Goal: Information Seeking & Learning: Learn about a topic

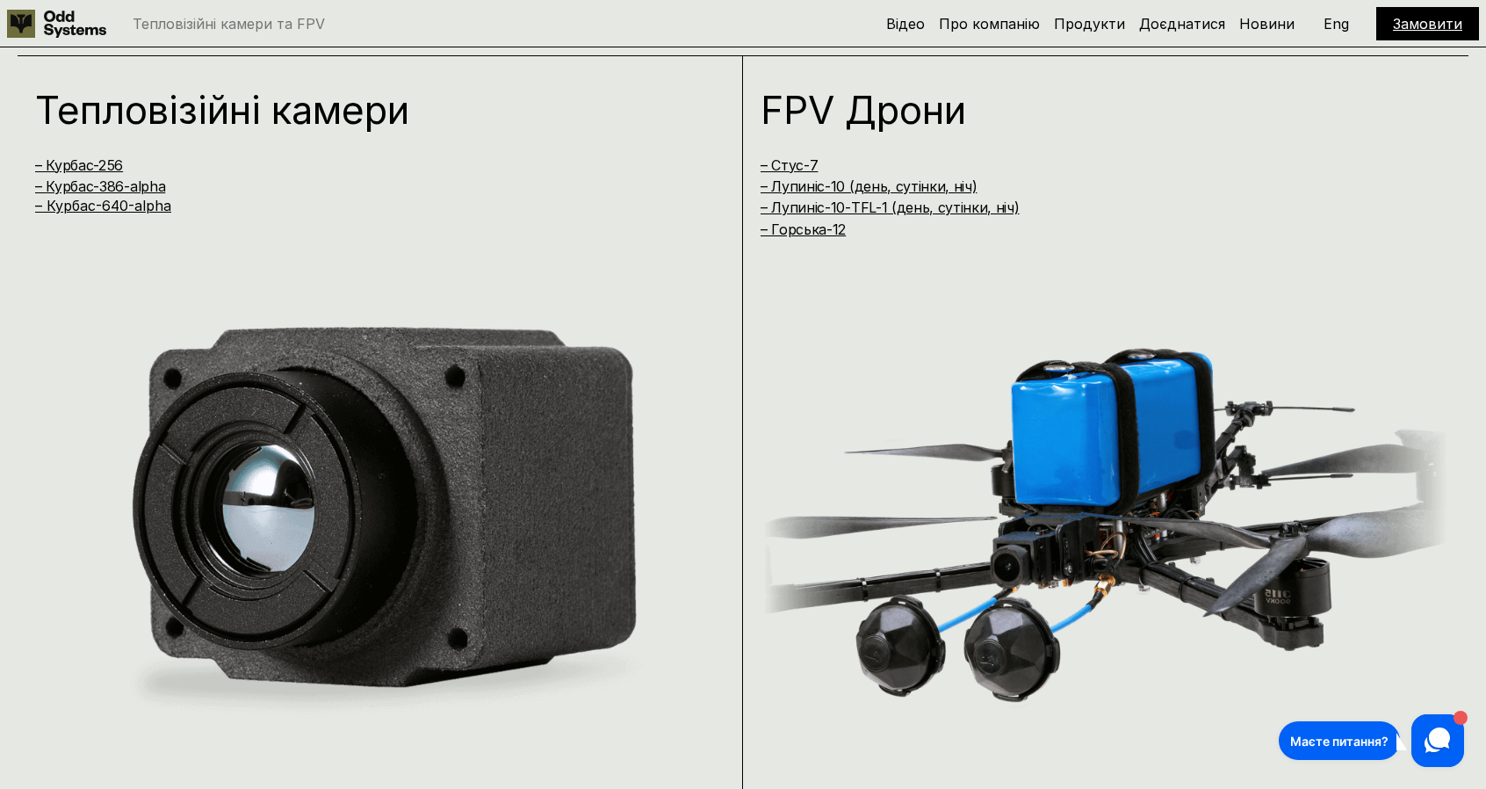
scroll to position [1553, 0]
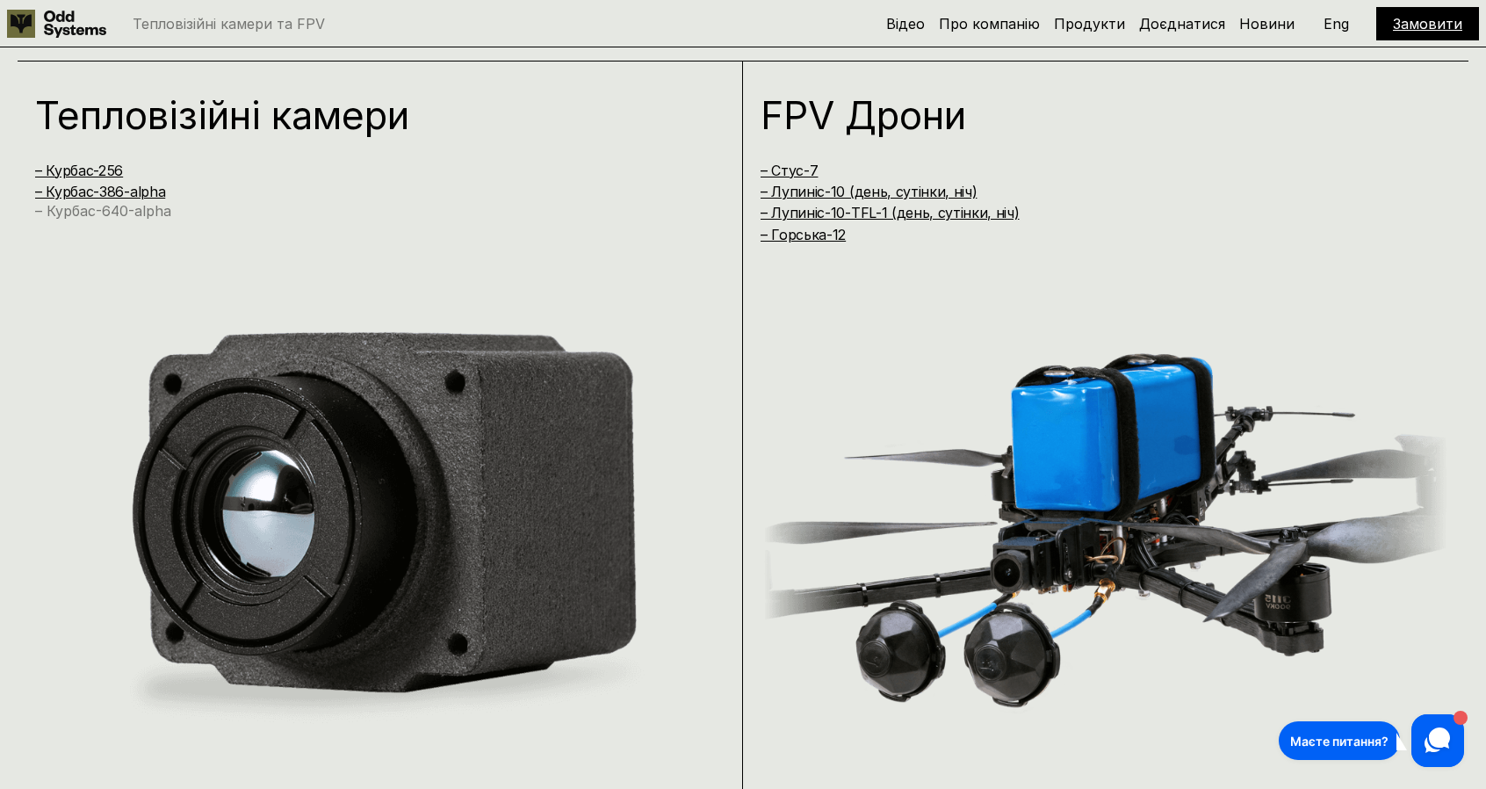
click at [128, 217] on link "– Курбас-640-alpha" at bounding box center [103, 211] width 136 height 18
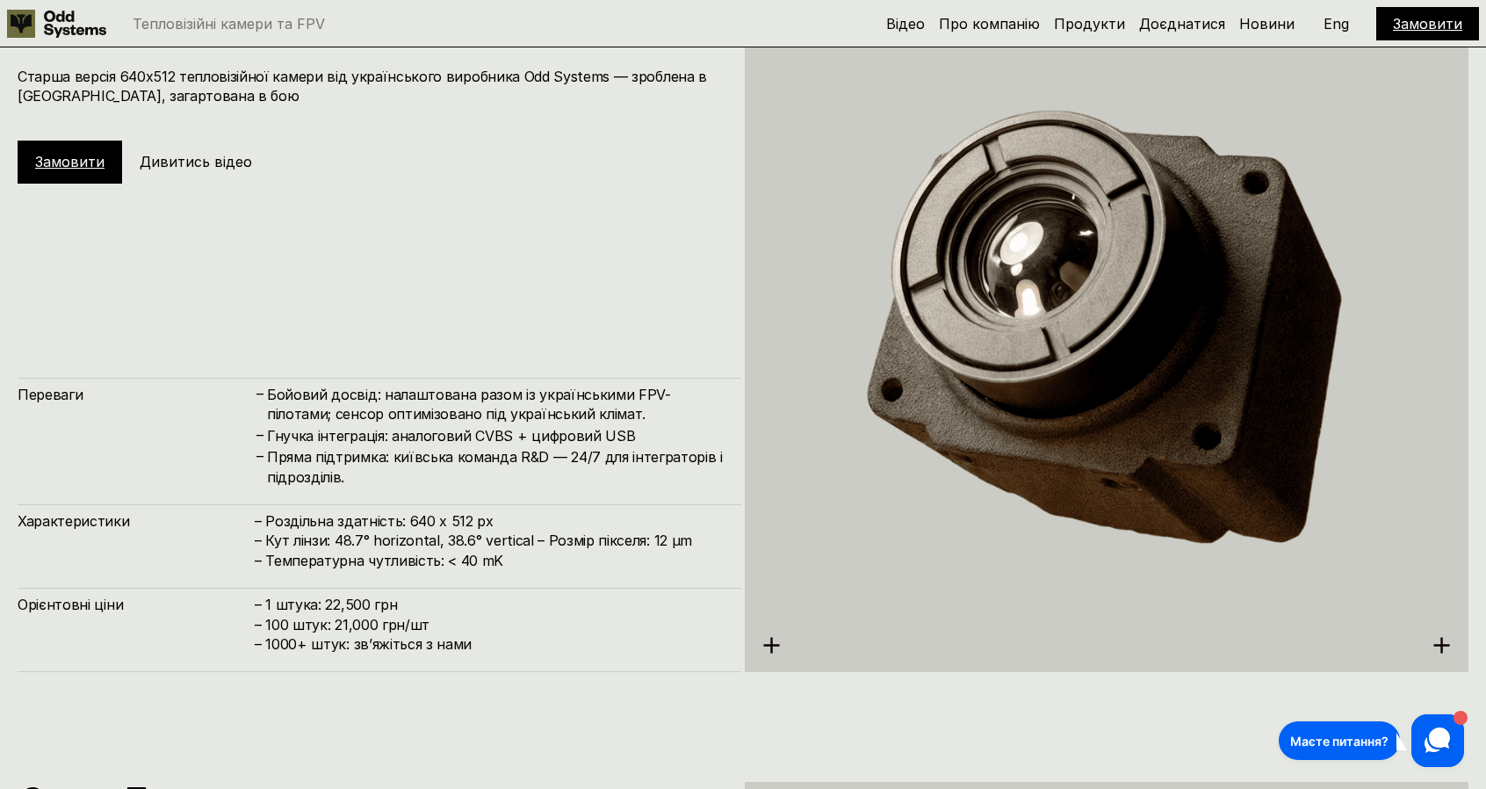
scroll to position [4008, 0]
drag, startPoint x: 336, startPoint y: 540, endPoint x: 569, endPoint y: 540, distance: 232.8
click at [569, 540] on h4 "– Роздільна здатність: 640 x 512 px – Кут лінзи: 48.7° horizontal, 38.6° vertic…" at bounding box center [489, 541] width 469 height 59
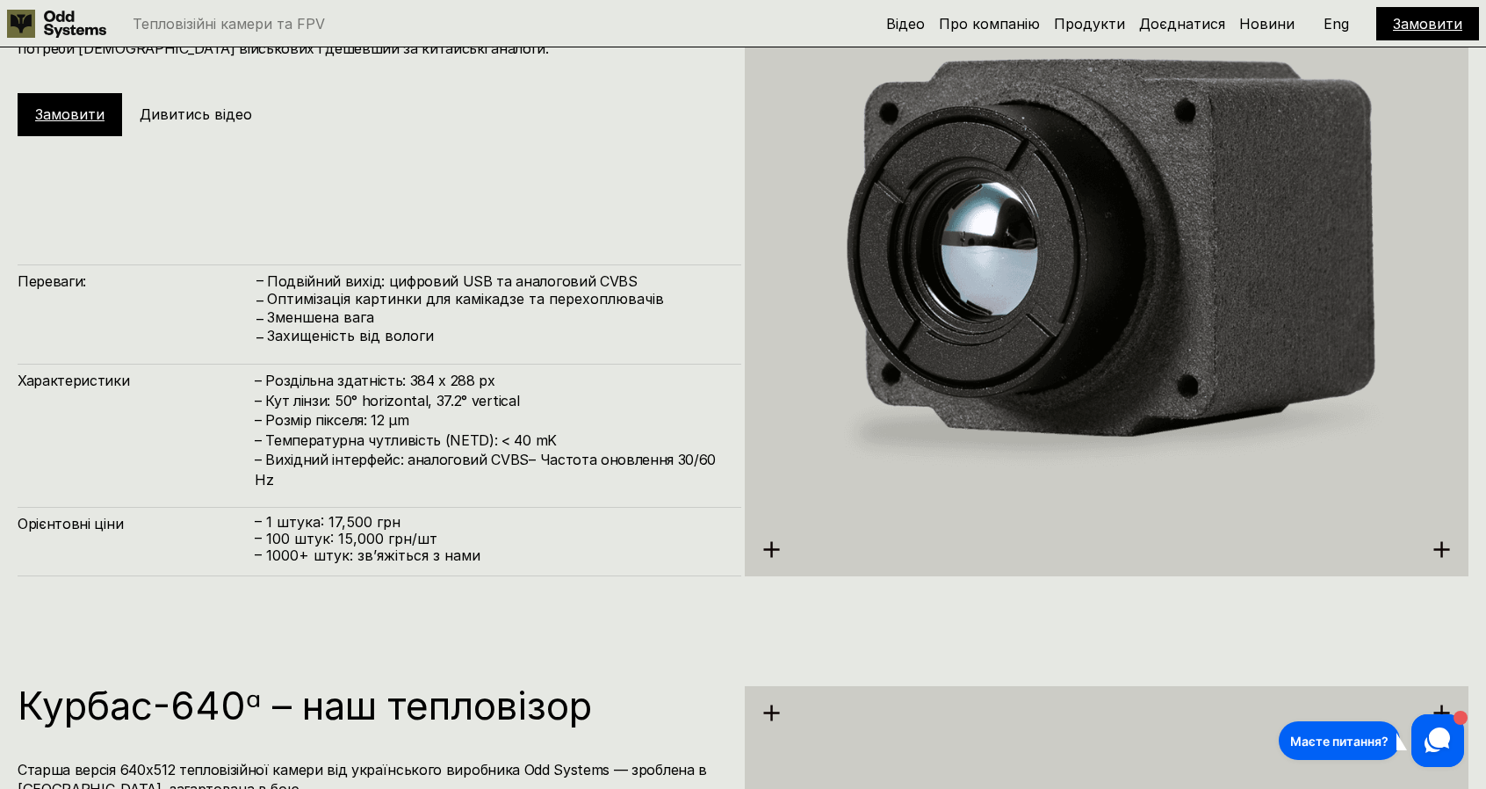
scroll to position [3315, 0]
drag, startPoint x: 407, startPoint y: 400, endPoint x: 530, endPoint y: 407, distance: 123.2
click at [530, 407] on h4 "– Роздільна здатність: 384 x 288 px – Кут лінзи: 50° horizontal, 37.2° vertical…" at bounding box center [489, 431] width 469 height 118
drag, startPoint x: 326, startPoint y: 519, endPoint x: 409, endPoint y: 512, distance: 83.7
click at [409, 512] on div "Орієнтовні ціни – 1 штука: 17,500 грн – 100 штук: 15,000 грн/шт – ⁠1000+ штук: …" at bounding box center [380, 542] width 724 height 69
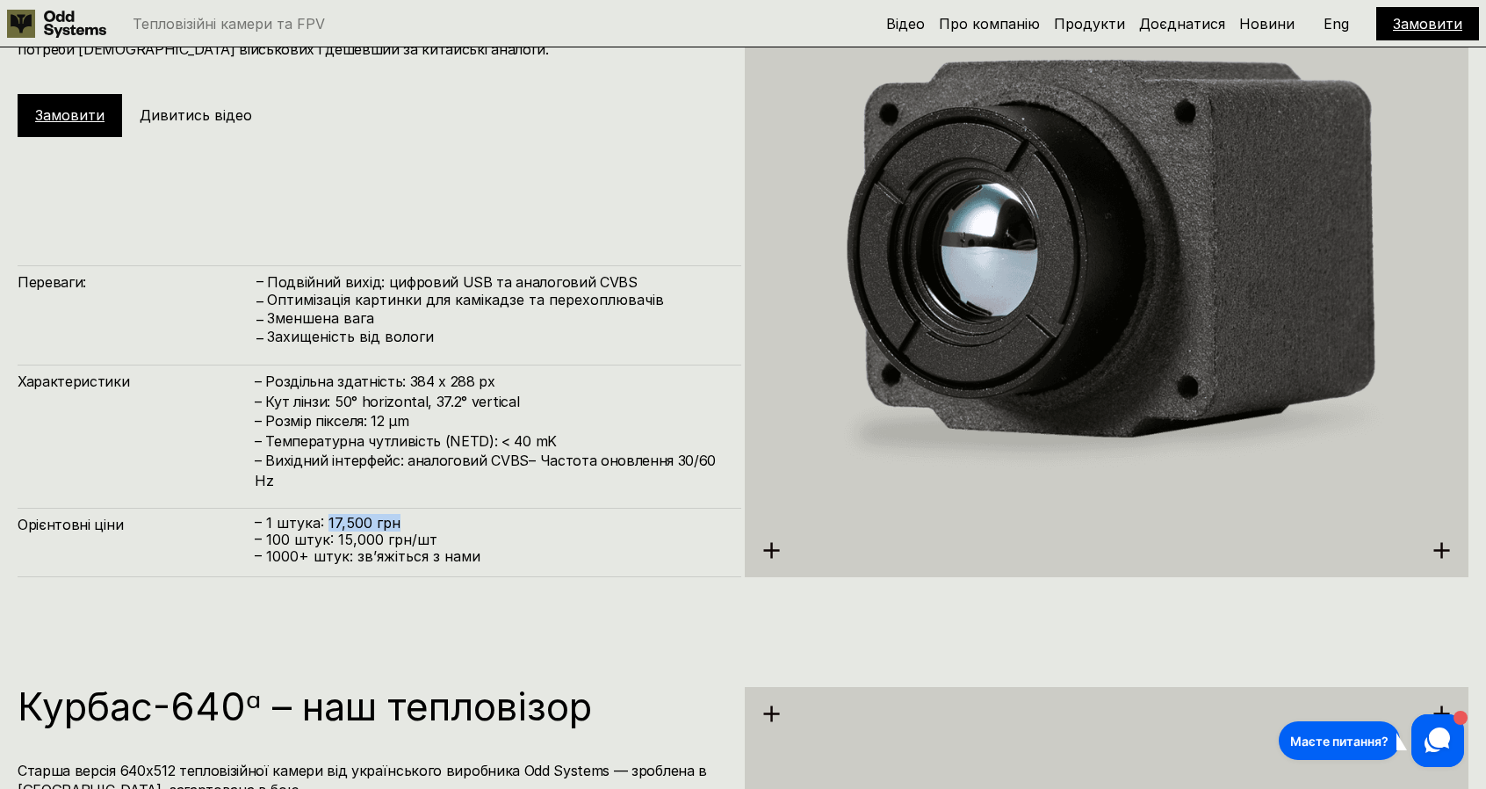
click at [462, 513] on div "Орієнтовні ціни – 1 штука: 17,500 грн – 100 штук: 15,000 грн/шт – ⁠1000+ штук: …" at bounding box center [380, 542] width 724 height 69
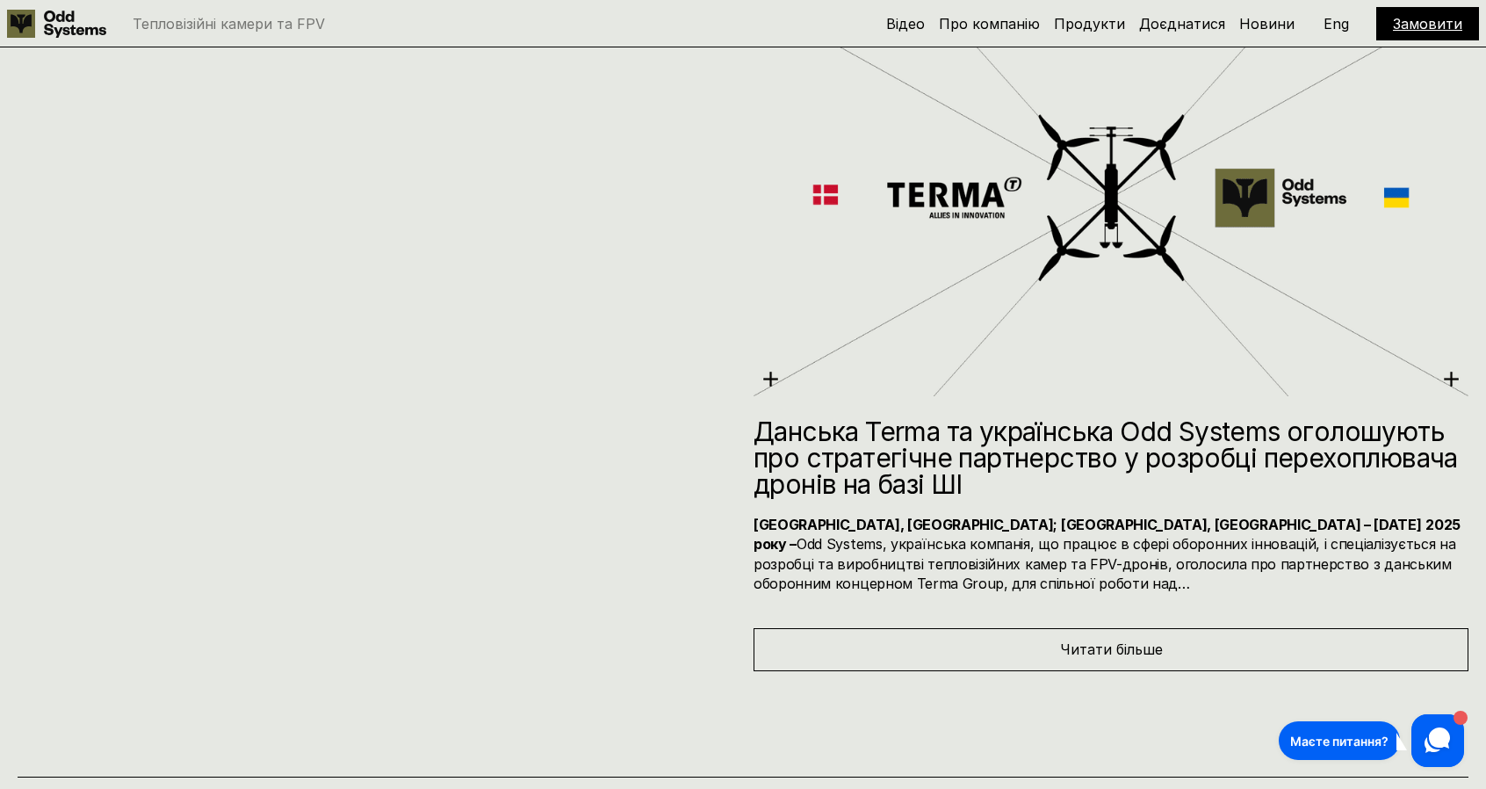
scroll to position [8920, 0]
click at [1033, 638] on div "Читати більше" at bounding box center [1111, 650] width 715 height 42
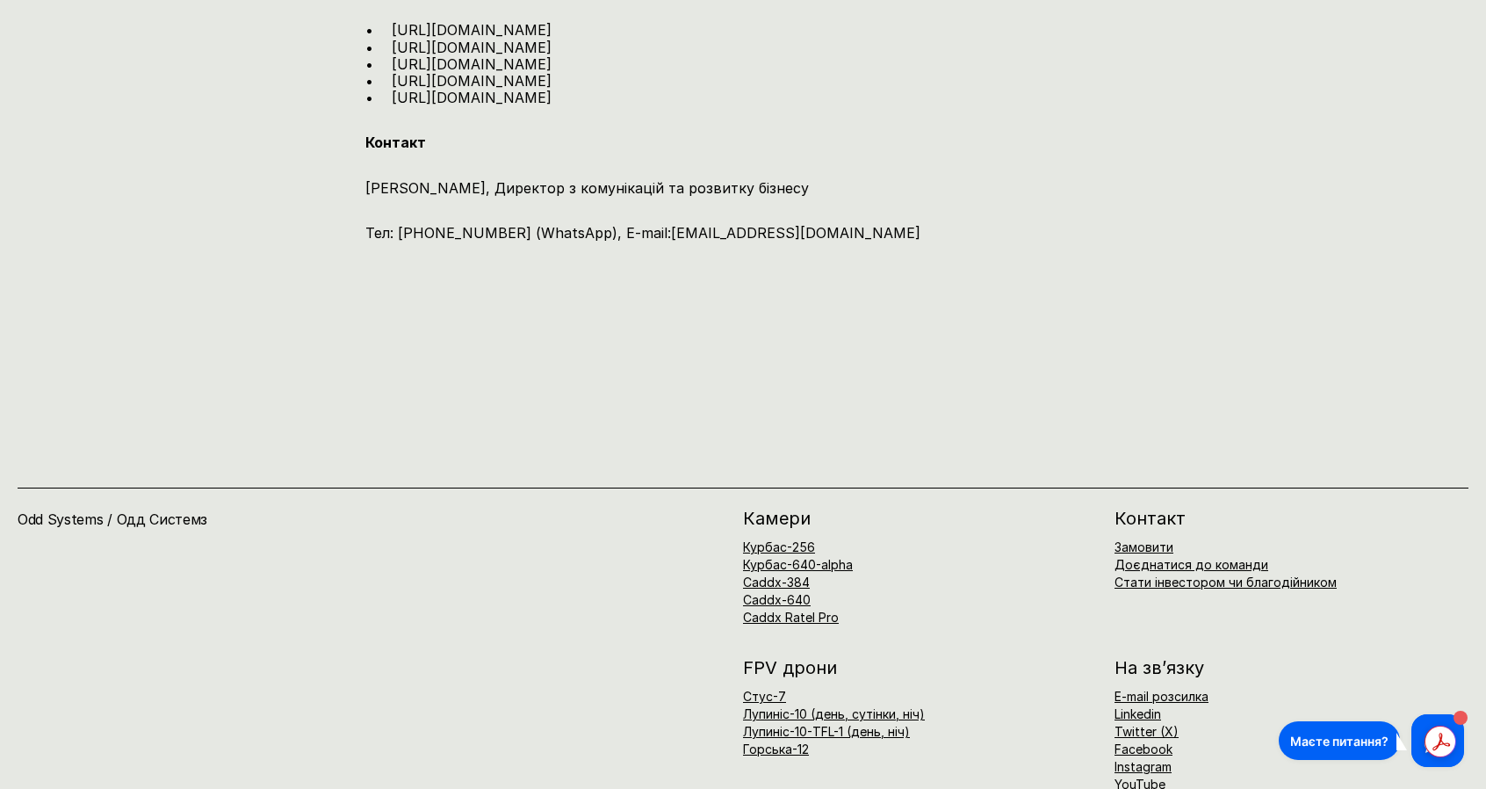
scroll to position [3147, 0]
